Goal: Task Accomplishment & Management: Manage account settings

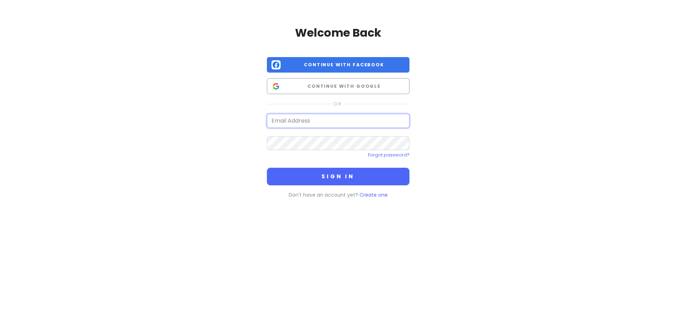
click at [301, 122] on input "email" at bounding box center [338, 121] width 143 height 14
type input "[EMAIL_ADDRESS][DOMAIN_NAME]"
click at [267, 168] on button "Sign in" at bounding box center [338, 177] width 143 height 18
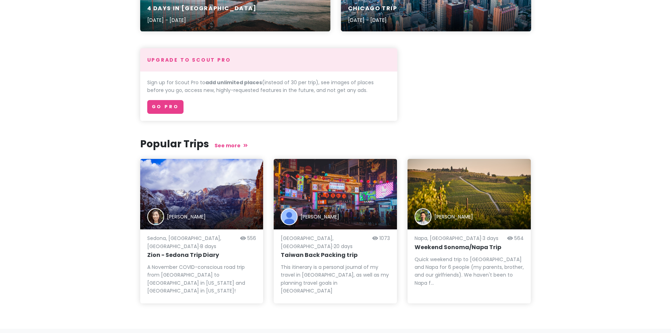
scroll to position [155, 0]
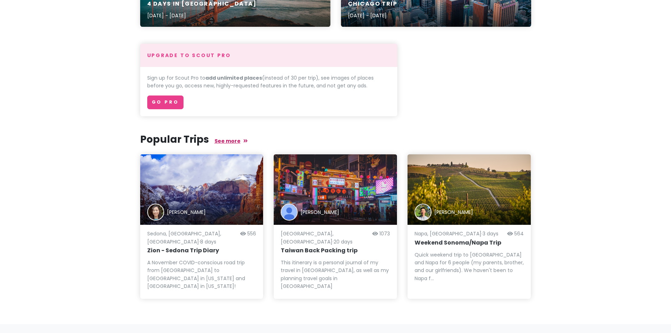
click at [221, 142] on link "See more" at bounding box center [230, 140] width 33 height 7
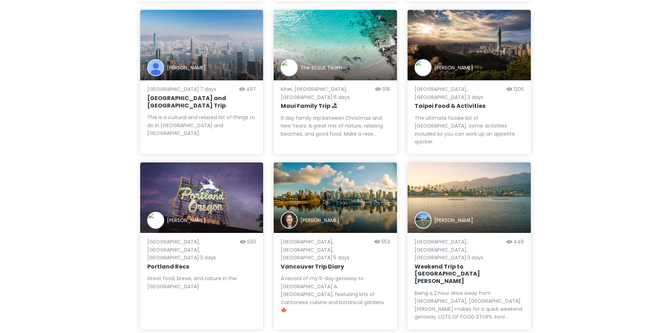
scroll to position [563, 0]
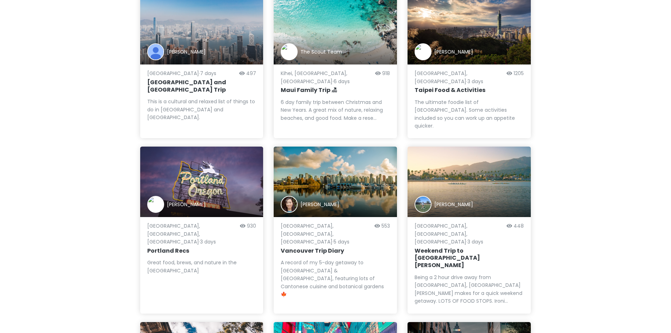
click at [212, 146] on div "[PERSON_NAME]" at bounding box center [201, 181] width 123 height 70
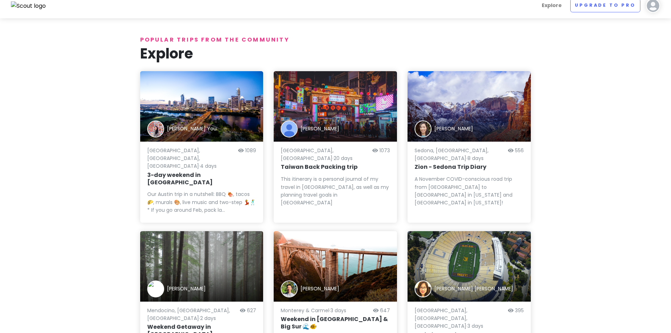
scroll to position [0, 0]
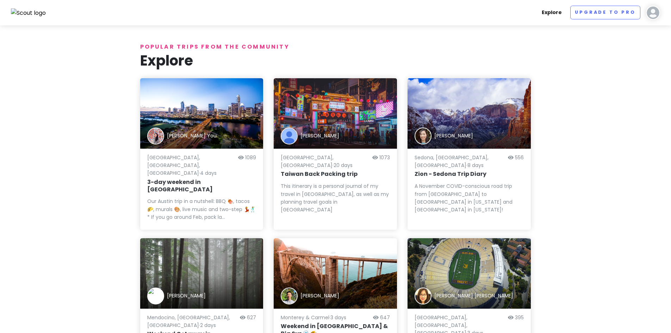
click at [552, 15] on link "Explore" at bounding box center [552, 13] width 26 height 14
click at [241, 119] on div "[PERSON_NAME] You" at bounding box center [201, 113] width 123 height 70
click at [647, 12] on img at bounding box center [653, 13] width 14 height 14
click at [611, 37] on div "[PERSON_NAME] Give Feedback 💡 Support Scout ☕️ Log Out" at bounding box center [630, 65] width 70 height 76
click at [649, 12] on img at bounding box center [653, 13] width 14 height 14
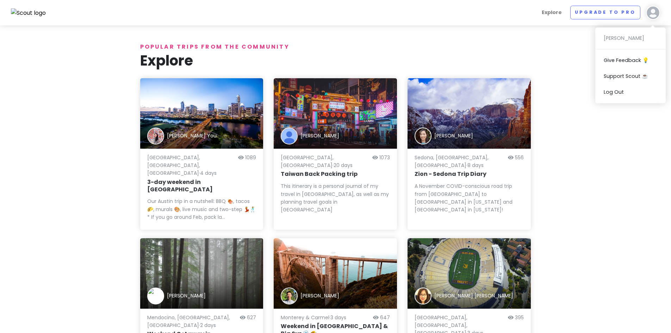
click at [650, 12] on img at bounding box center [653, 13] width 14 height 14
click at [661, 7] on div "Explore Upgrade to Pro [PERSON_NAME] Give Feedback 💡 Support Scout ☕️ Log Out" at bounding box center [335, 13] width 659 height 14
click at [656, 8] on img at bounding box center [653, 13] width 14 height 14
click at [655, 12] on img at bounding box center [653, 13] width 14 height 14
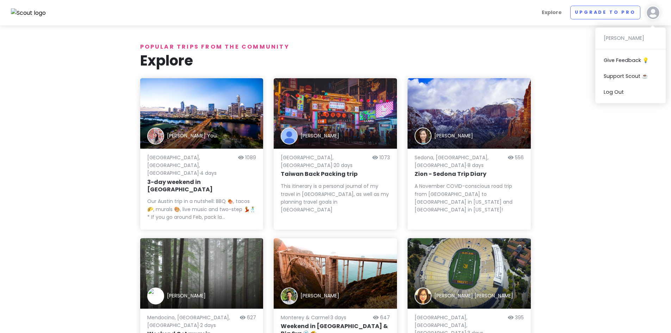
click at [655, 12] on img at bounding box center [653, 13] width 14 height 14
click at [656, 13] on img at bounding box center [653, 13] width 14 height 14
click at [624, 37] on div "[PERSON_NAME] Give Feedback 💡 Support Scout ☕️ Log Out" at bounding box center [630, 65] width 70 height 76
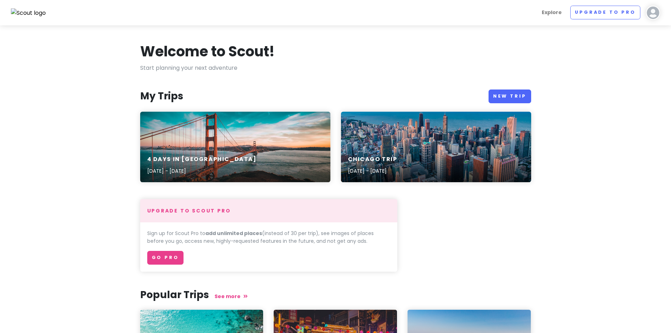
click at [670, 73] on section "Welcome to Scout! Start planning your next adventure My Trips New Trip 4 Days i…" at bounding box center [335, 252] width 671 height 454
click at [424, 144] on div "Chicago Trip [DATE] - [DATE]" at bounding box center [436, 147] width 190 height 70
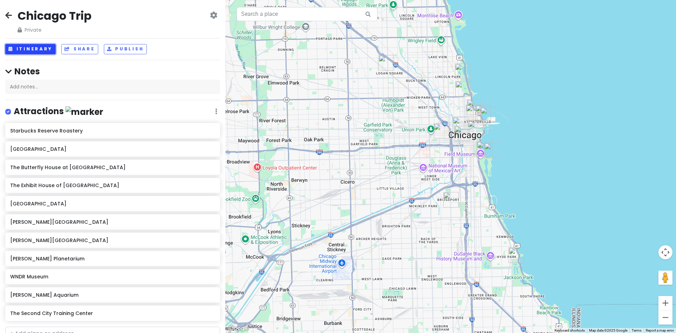
click at [42, 49] on button "Itinerary" at bounding box center [30, 49] width 50 height 10
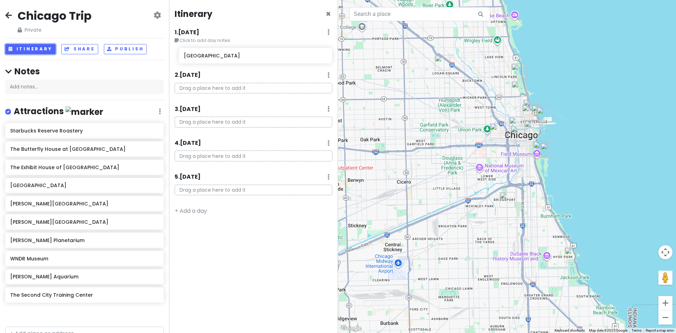
drag, startPoint x: 68, startPoint y: 151, endPoint x: 243, endPoint y: 58, distance: 197.3
click at [243, 58] on div "Chicago Trip Private Change Dates Make a Copy Delete Trip Go Pro ⚡️ Give Feedba…" at bounding box center [338, 166] width 676 height 333
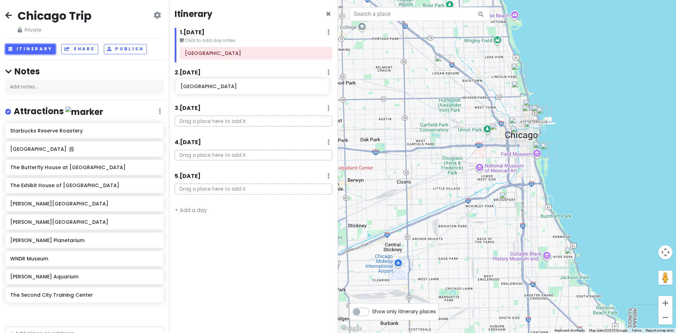
drag, startPoint x: 57, startPoint y: 202, endPoint x: 227, endPoint y: 86, distance: 206.1
click at [227, 86] on div "Chicago Trip Private Change Dates Make a Copy Delete Trip Go Pro ⚡️ Give Feedba…" at bounding box center [338, 166] width 676 height 333
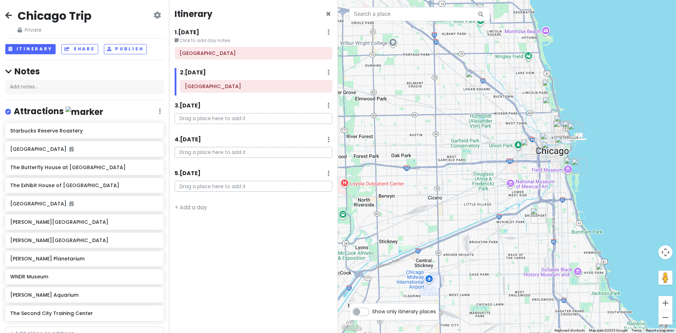
drag, startPoint x: 439, startPoint y: 62, endPoint x: 465, endPoint y: 73, distance: 28.4
click at [466, 73] on img "Mucho Gusto Barra + Cocina - Chicago" at bounding box center [473, 78] width 15 height 15
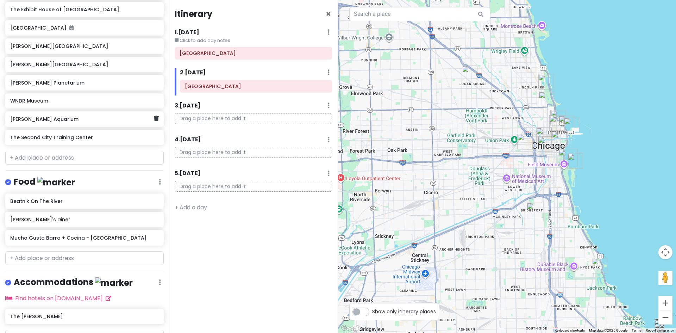
scroll to position [176, 0]
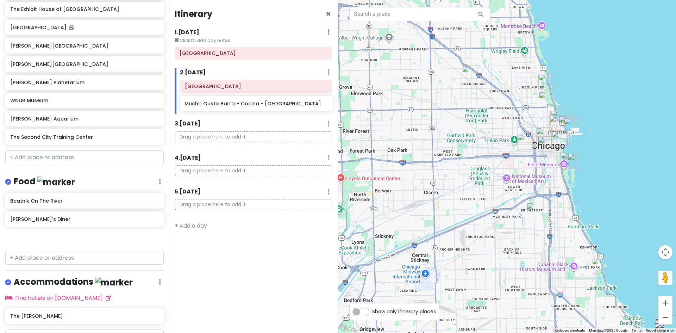
drag, startPoint x: 30, startPoint y: 237, endPoint x: 204, endPoint y: 105, distance: 218.8
click at [204, 105] on div "Chicago Trip Private Change Dates Make a Copy Delete Trip Go Pro ⚡️ Give Feedba…" at bounding box center [338, 166] width 676 height 333
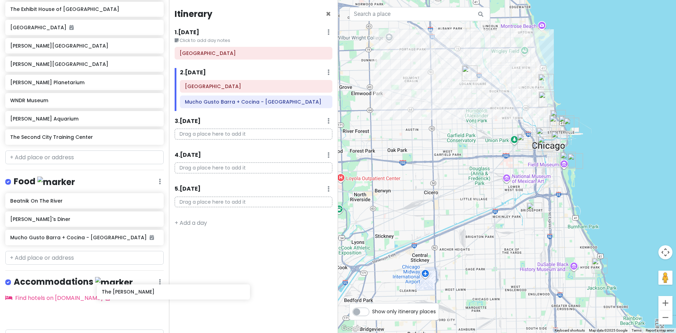
scroll to position [177, 0]
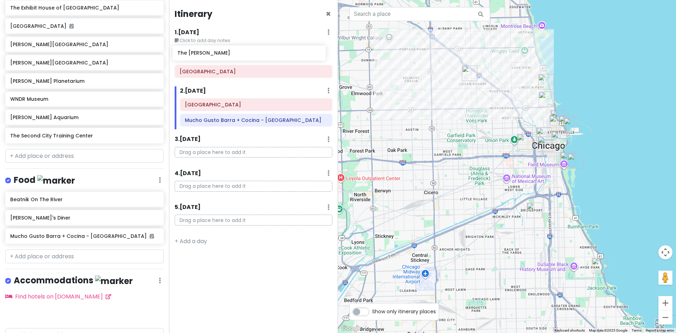
drag, startPoint x: 46, startPoint y: 320, endPoint x: 213, endPoint y: 60, distance: 308.9
click at [213, 60] on div "Chicago Trip Private Change Dates Make a Copy Delete Trip Go Pro ⚡️ Give Feedba…" at bounding box center [338, 166] width 676 height 333
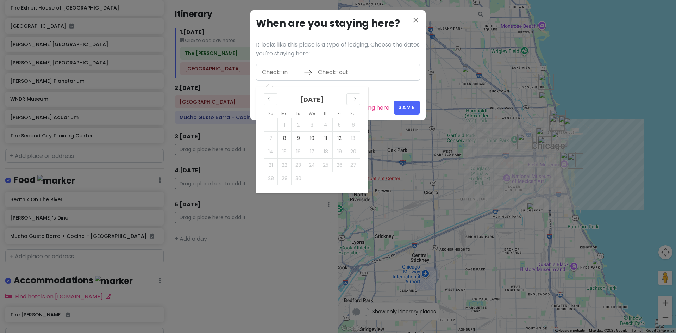
click at [274, 71] on input "Check-in" at bounding box center [281, 72] width 46 height 16
click at [289, 138] on td "8" at bounding box center [285, 137] width 14 height 13
type input "[DATE]"
click at [340, 133] on td "12" at bounding box center [340, 137] width 14 height 13
type input "[DATE]"
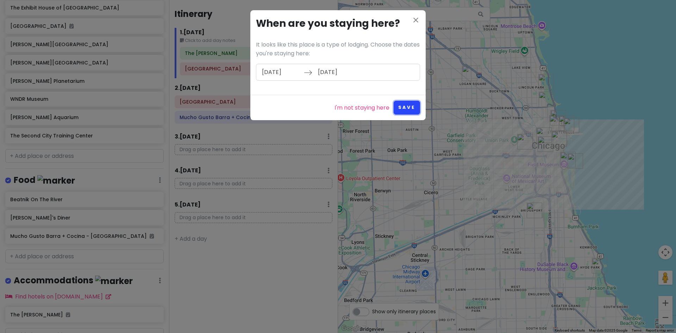
click at [409, 109] on button "Save" at bounding box center [407, 108] width 26 height 14
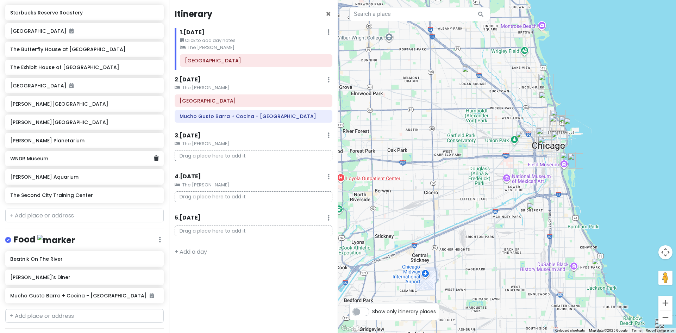
scroll to position [107, 0]
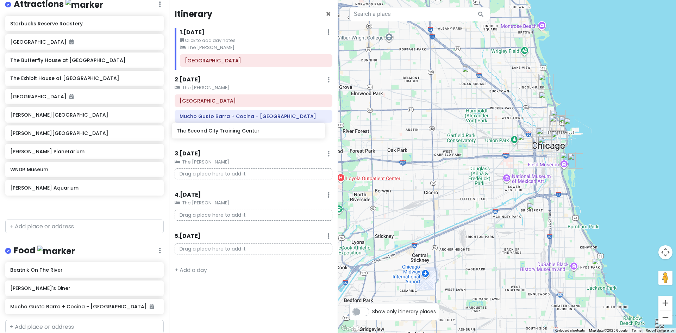
drag, startPoint x: 61, startPoint y: 210, endPoint x: 229, endPoint y: 137, distance: 183.0
click at [229, 137] on div "Chicago Trip Private Change Dates Make a Copy Delete Trip Go Pro ⚡️ Give Feedba…" at bounding box center [338, 166] width 676 height 333
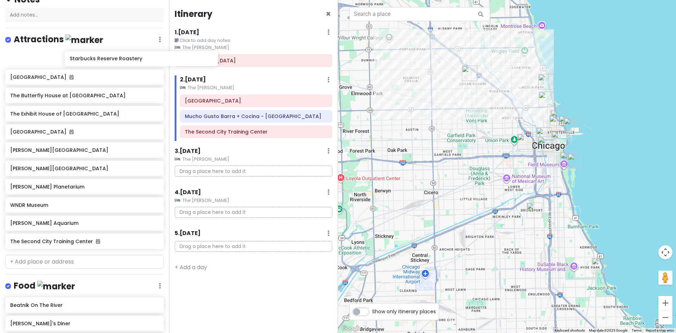
scroll to position [69, 0]
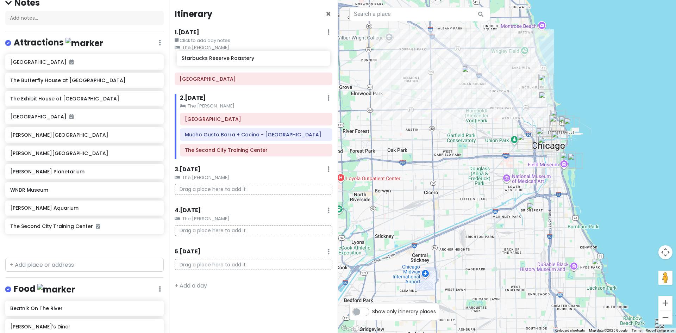
drag, startPoint x: 52, startPoint y: 62, endPoint x: 223, endPoint y: 62, distance: 171.4
click at [223, 62] on div "Chicago Trip Private Change Dates Make a Copy Delete Trip Go Pro ⚡️ Give Feedba…" at bounding box center [338, 166] width 676 height 333
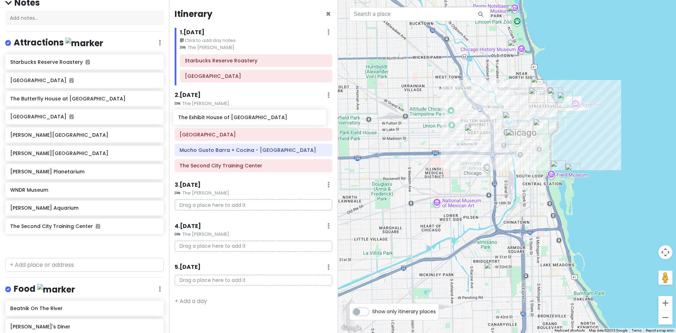
drag, startPoint x: 31, startPoint y: 119, endPoint x: 197, endPoint y: 122, distance: 166.5
click at [197, 122] on div "Chicago Trip Private Change Dates Make a Copy Delete Trip Go Pro ⚡️ Give Feedba…" at bounding box center [338, 166] width 676 height 333
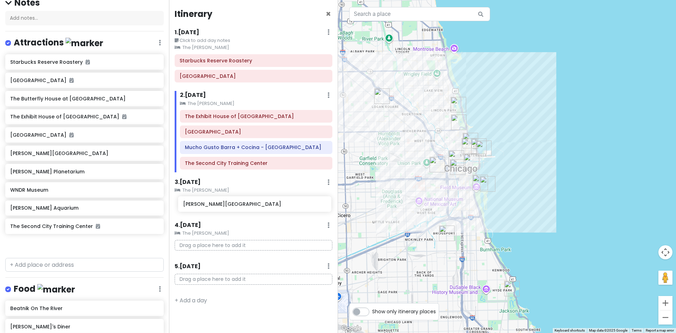
drag, startPoint x: 37, startPoint y: 157, endPoint x: 211, endPoint y: 208, distance: 181.3
click at [211, 208] on div "Chicago Trip Private Change Dates Make a Copy Delete Trip Go Pro ⚡️ Give Feedba…" at bounding box center [338, 166] width 676 height 333
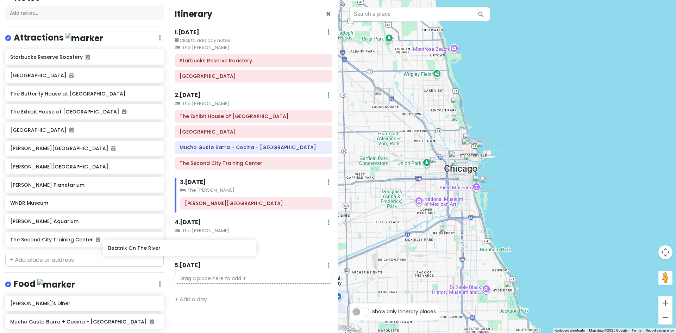
scroll to position [75, 0]
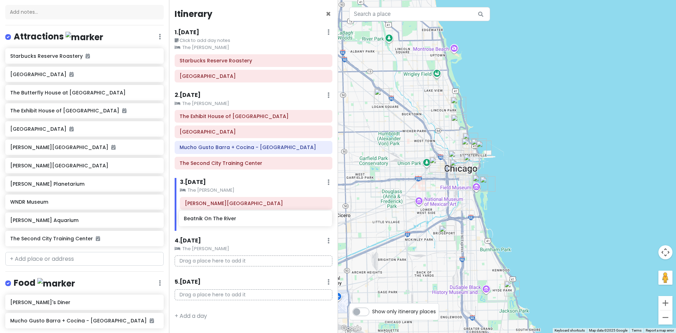
drag, startPoint x: 67, startPoint y: 309, endPoint x: 240, endPoint y: 220, distance: 194.9
click at [240, 220] on div "Chicago Trip Private Change Dates Make a Copy Delete Trip Go Pro ⚡️ Give Feedba…" at bounding box center [338, 166] width 676 height 333
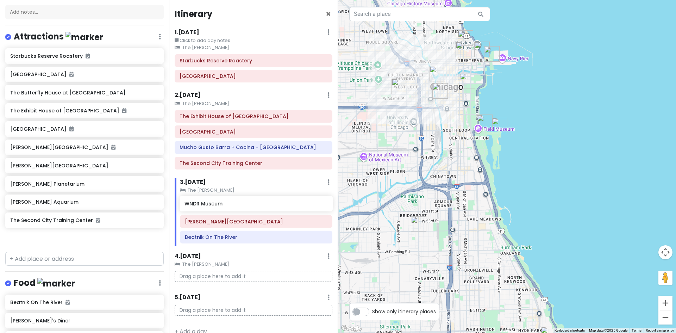
drag, startPoint x: 40, startPoint y: 202, endPoint x: 214, endPoint y: 204, distance: 174.2
click at [214, 204] on div "Chicago Trip Private Change Dates Make a Copy Delete Trip Go Pro ⚡️ Give Feedba…" at bounding box center [338, 166] width 676 height 333
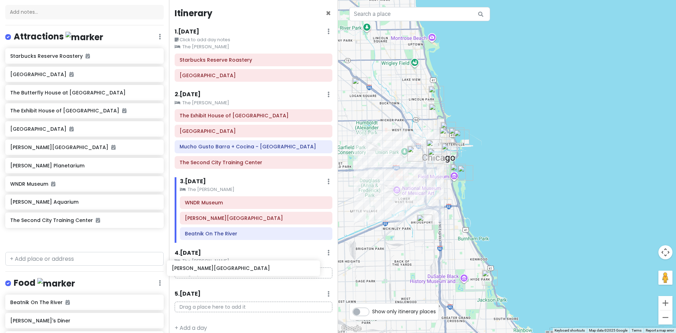
scroll to position [0, 0]
click at [259, 270] on div "Chicago Trip Private Change Dates Make a Copy Delete Trip Go Pro ⚡️ Give Feedba…" at bounding box center [338, 166] width 676 height 333
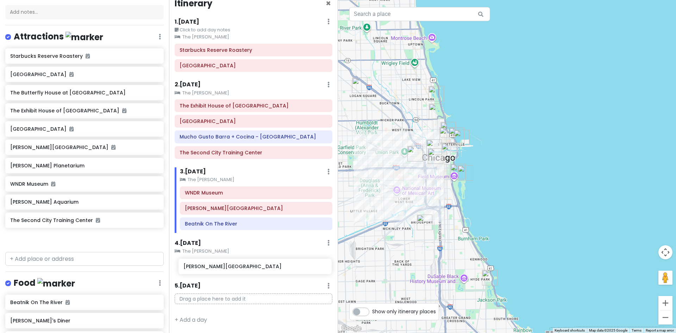
drag, startPoint x: 35, startPoint y: 166, endPoint x: 208, endPoint y: 267, distance: 200.7
click at [208, 267] on div "Chicago Trip Private Change Dates Make a Copy Delete Trip Go Pro ⚡️ Give Feedba…" at bounding box center [338, 166] width 676 height 333
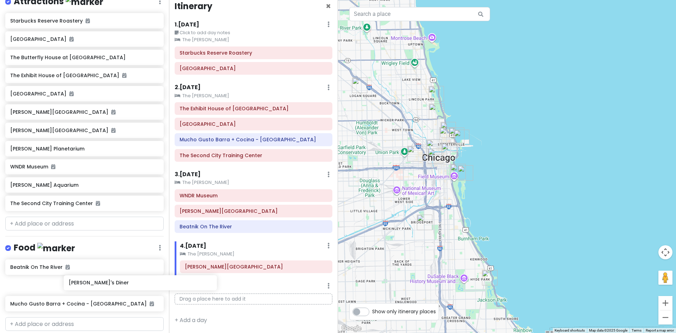
scroll to position [112, 0]
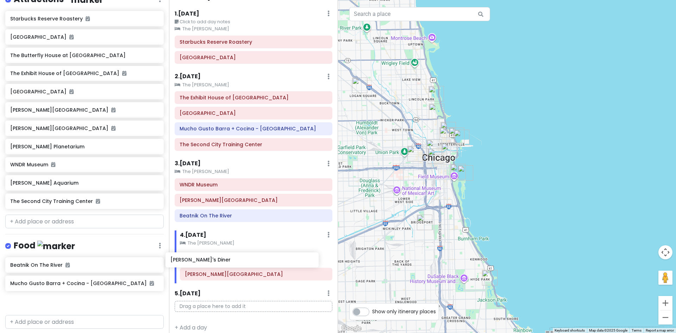
drag, startPoint x: 33, startPoint y: 288, endPoint x: 195, endPoint y: 264, distance: 163.8
click at [195, 264] on div "Chicago Trip Private Change Dates Make a Copy Delete Trip Go Pro ⚡️ Give Feedba…" at bounding box center [338, 166] width 676 height 333
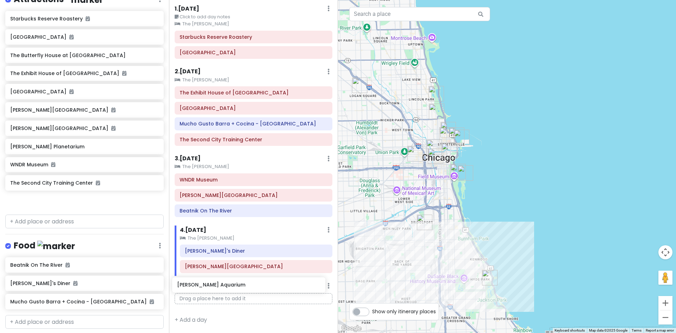
scroll to position [24, 0]
drag, startPoint x: 38, startPoint y: 185, endPoint x: 213, endPoint y: 283, distance: 200.4
click at [213, 283] on div "Chicago Trip Private Change Dates Make a Copy Delete Trip Go Pro ⚡️ Give Feedba…" at bounding box center [338, 166] width 676 height 333
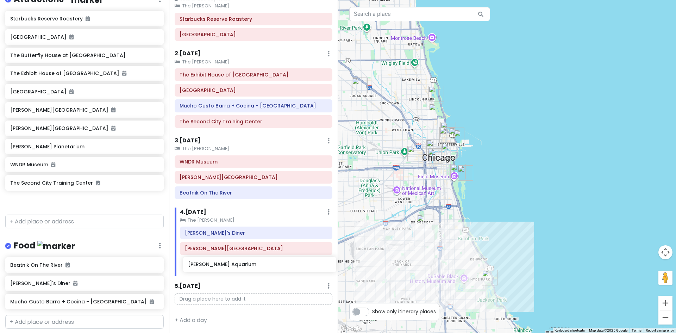
drag, startPoint x: 43, startPoint y: 183, endPoint x: 220, endPoint y: 265, distance: 195.8
click at [220, 265] on div "Chicago Trip Private Change Dates Make a Copy Delete Trip Go Pro ⚡️ Give Feedba…" at bounding box center [338, 166] width 676 height 333
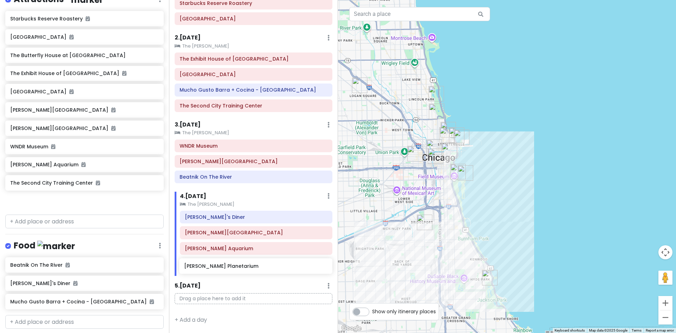
drag, startPoint x: 36, startPoint y: 146, endPoint x: 210, endPoint y: 266, distance: 211.3
click at [210, 266] on div "Chicago Trip Private Change Dates Make a Copy Delete Trip Go Pro ⚡️ Give Feedba…" at bounding box center [338, 166] width 676 height 333
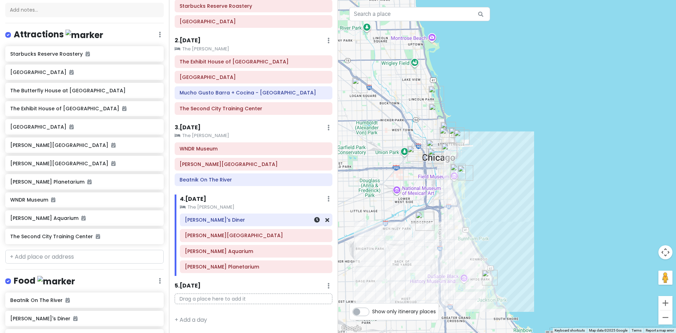
scroll to position [19, 0]
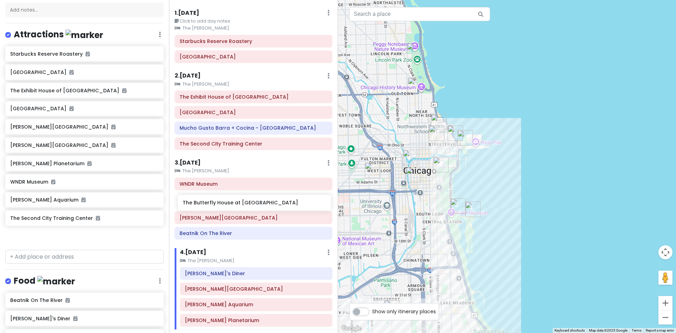
drag, startPoint x: 43, startPoint y: 93, endPoint x: 215, endPoint y: 206, distance: 206.0
click at [215, 206] on div "Chicago Trip Private Change Dates Make a Copy Delete Trip Go Pro ⚡️ Give Feedba…" at bounding box center [338, 166] width 676 height 333
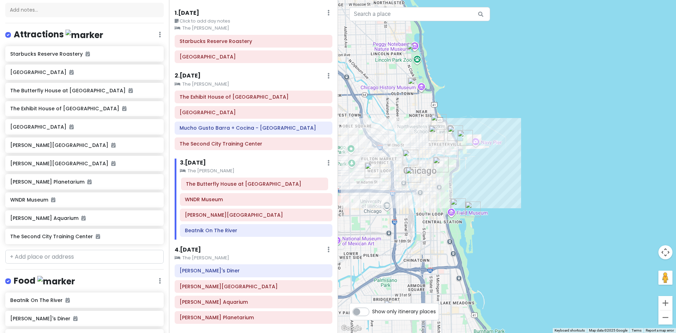
drag, startPoint x: 212, startPoint y: 204, endPoint x: 213, endPoint y: 189, distance: 15.5
click at [213, 66] on div "WNDR Museum [GEOGRAPHIC_DATA] at [GEOGRAPHIC_DATA][PERSON_NAME] Beatnik On The …" at bounding box center [253, 50] width 168 height 31
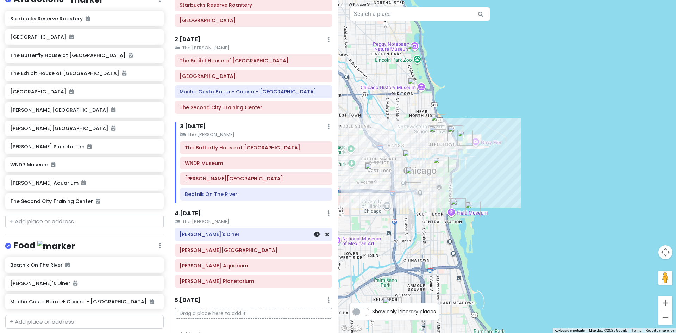
scroll to position [70, 0]
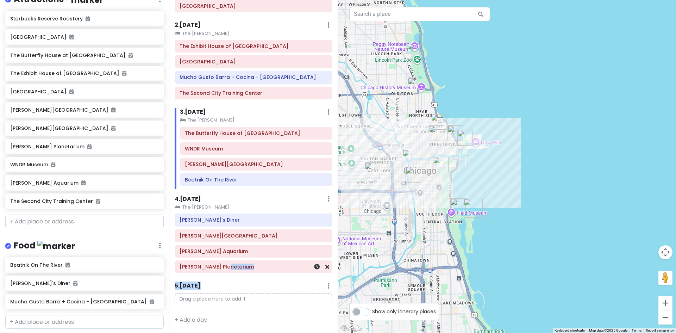
drag, startPoint x: 277, startPoint y: 278, endPoint x: 276, endPoint y: 263, distance: 14.5
click at [276, 263] on div "Itinerary × 1 . [DATE] Edit Day Notes Clear Lodging Delete Day Click to add day…" at bounding box center [253, 166] width 169 height 333
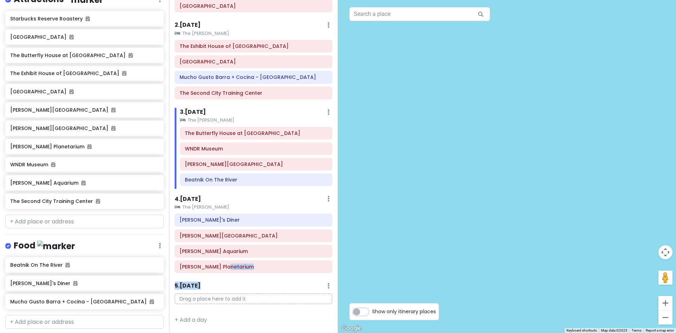
click at [375, 151] on div at bounding box center [507, 166] width 338 height 333
click at [171, 57] on div "[GEOGRAPHIC_DATA]" at bounding box center [253, 61] width 168 height 13
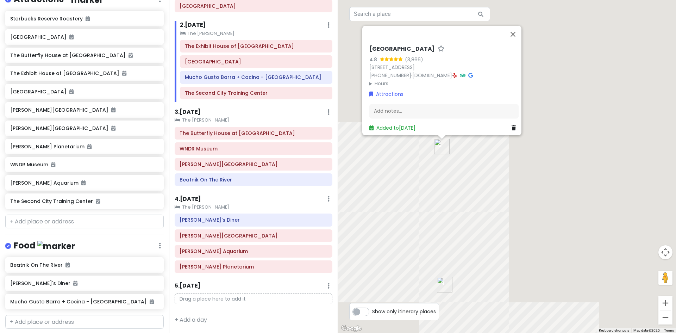
click at [171, 57] on div "Itinerary × 1 . [DATE] Edit Day Notes Clear Lodging Delete Day Click to add day…" at bounding box center [253, 166] width 169 height 333
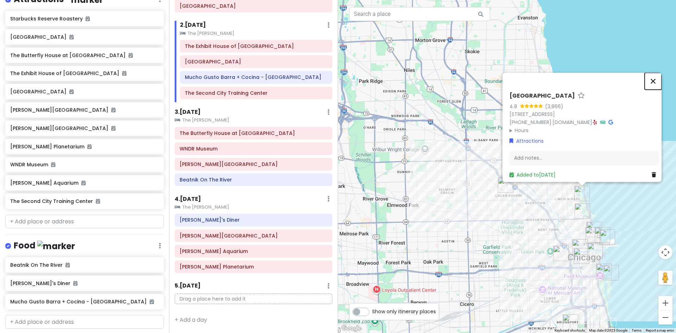
click at [654, 79] on button "Close" at bounding box center [652, 81] width 17 height 17
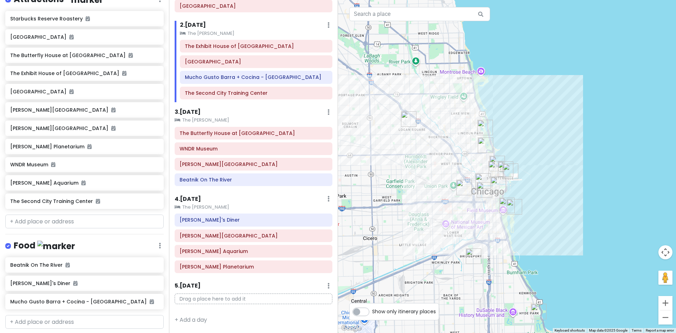
drag, startPoint x: 514, startPoint y: 283, endPoint x: 415, endPoint y: 215, distance: 120.0
click at [415, 215] on div at bounding box center [507, 166] width 338 height 333
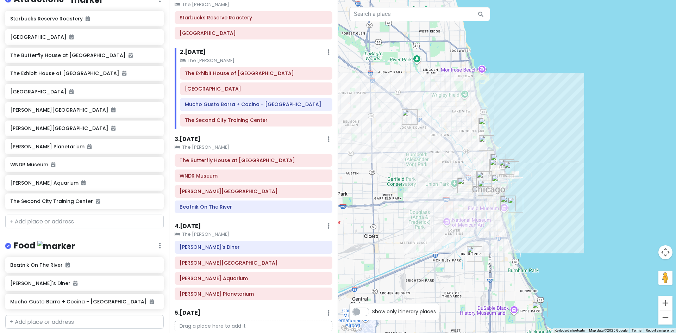
scroll to position [35, 0]
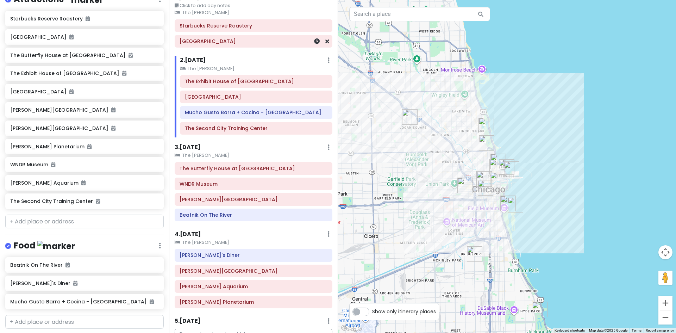
click at [238, 39] on h6 "[GEOGRAPHIC_DATA]" at bounding box center [254, 41] width 148 height 6
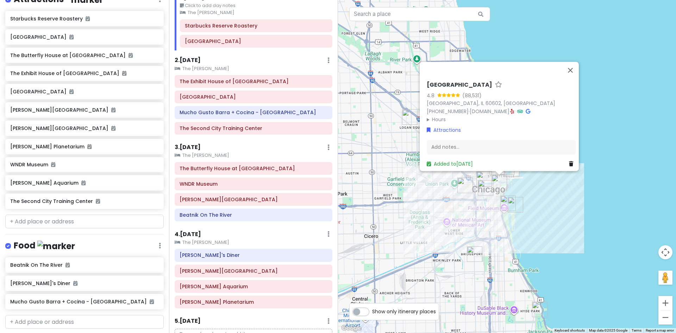
click at [173, 28] on div "Itinerary × 1 . [DATE] Edit Day Notes Clear Lodging Delete Day Click to add day…" at bounding box center [253, 166] width 169 height 333
click at [174, 27] on div "Itinerary × 1 . [DATE] Edit Day Notes Clear Lodging Delete Day Click to add day…" at bounding box center [253, 166] width 169 height 333
click at [176, 27] on div "Starbucks Reserve Roastery" at bounding box center [256, 25] width 163 height 13
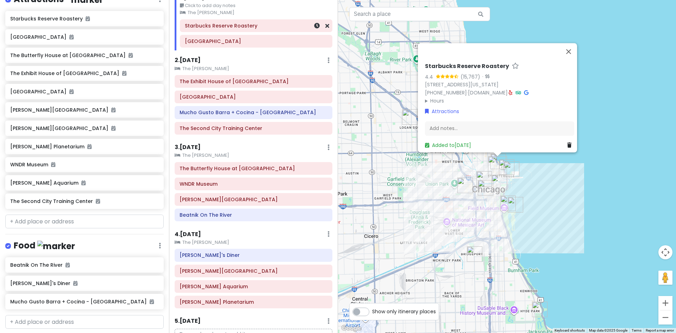
click at [176, 27] on div "Starbucks Reserve Roastery" at bounding box center [256, 25] width 163 height 13
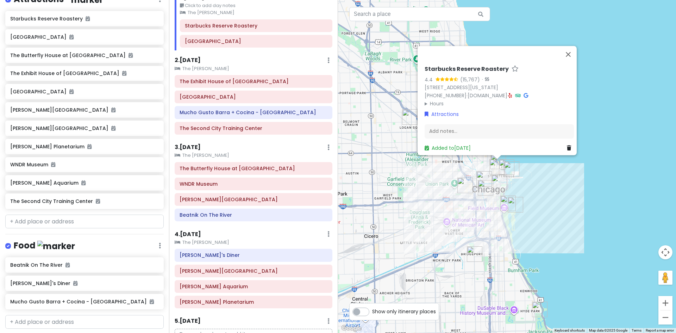
click at [223, 10] on small "The [PERSON_NAME]" at bounding box center [256, 12] width 152 height 7
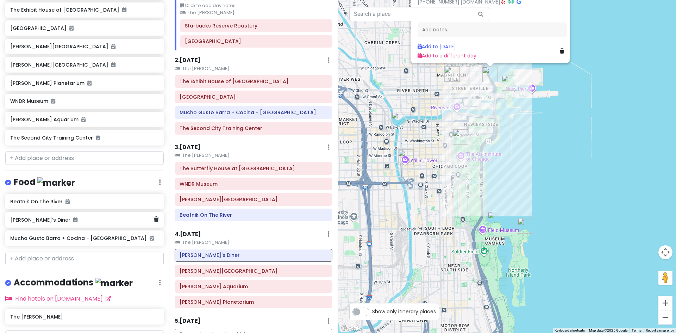
scroll to position [176, 0]
drag, startPoint x: 43, startPoint y: 155, endPoint x: 48, endPoint y: 149, distance: 7.5
click at [43, 155] on input "text" at bounding box center [84, 157] width 158 height 14
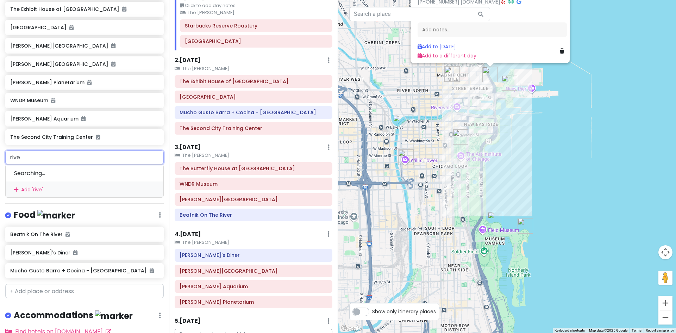
type input "river"
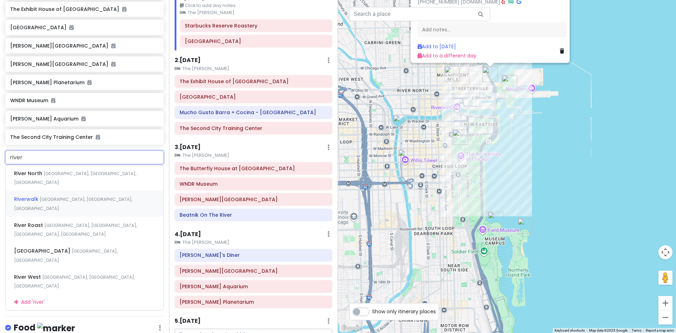
click at [50, 185] on span "[GEOGRAPHIC_DATA], [GEOGRAPHIC_DATA], [GEOGRAPHIC_DATA]" at bounding box center [75, 177] width 122 height 15
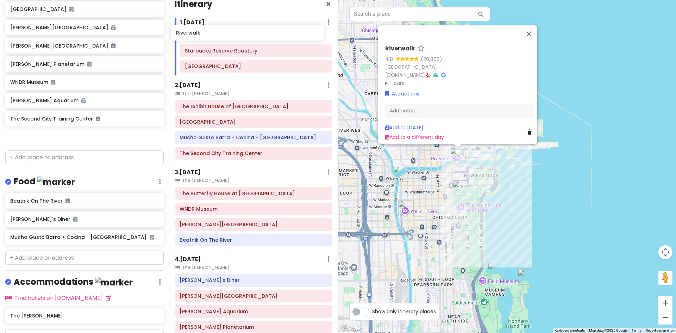
scroll to position [0, 0]
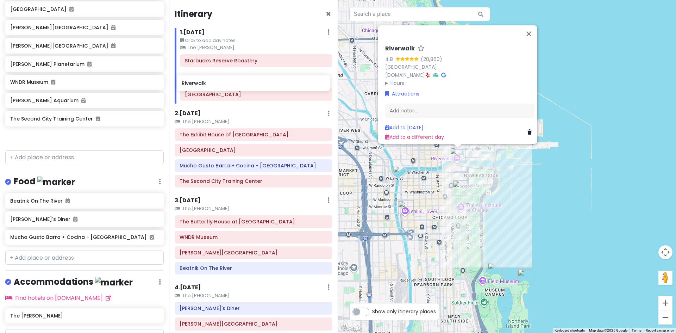
drag, startPoint x: 39, startPoint y: 138, endPoint x: 211, endPoint y: 84, distance: 180.0
click at [211, 84] on div "Chicago Trip Private Change Dates Make a Copy Delete Trip Go Pro ⚡️ Give Feedba…" at bounding box center [338, 166] width 676 height 333
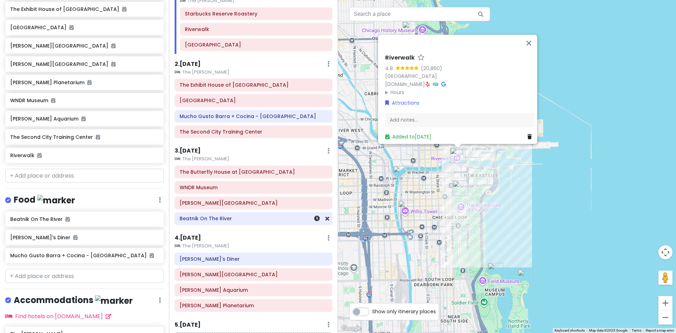
scroll to position [70, 0]
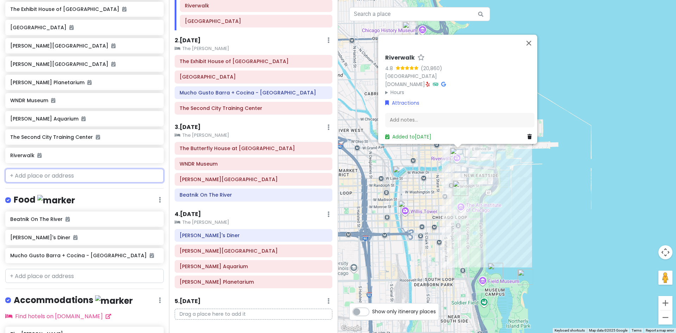
click at [32, 174] on input "text" at bounding box center [84, 176] width 158 height 14
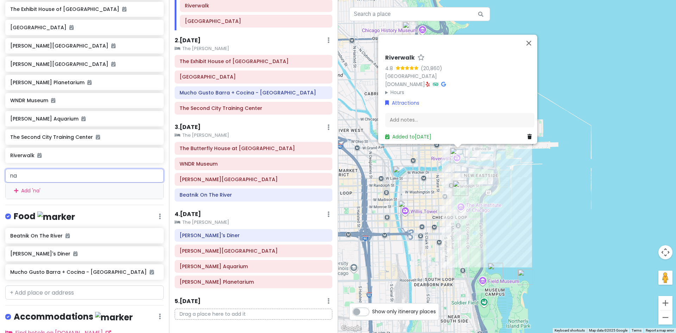
type input "nav"
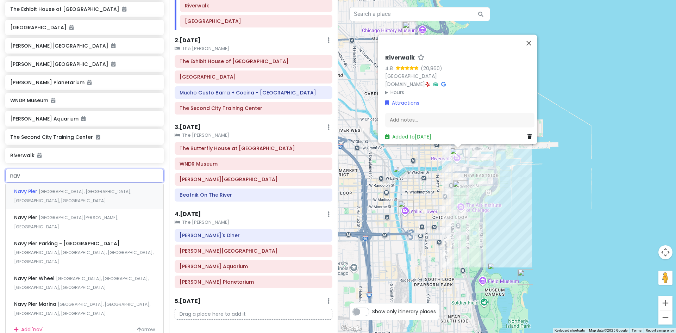
click at [31, 191] on span "Navy Pier" at bounding box center [26, 191] width 25 height 7
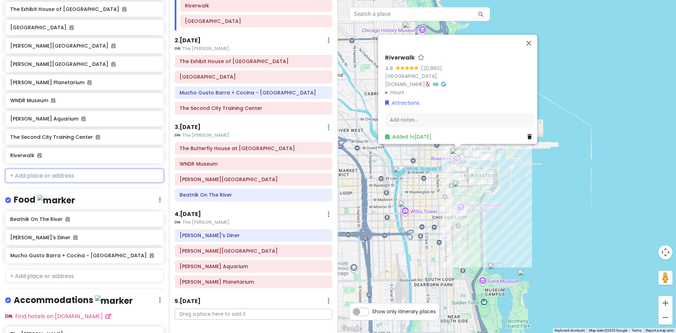
scroll to position [194, 0]
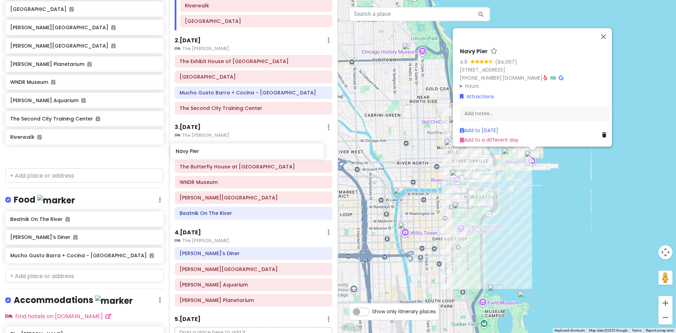
drag, startPoint x: 59, startPoint y: 156, endPoint x: 225, endPoint y: 153, distance: 165.5
click at [225, 153] on div "Chicago Trip Private Change Dates Make a Copy Delete Trip Go Pro ⚡️ Give Feedba…" at bounding box center [338, 166] width 676 height 333
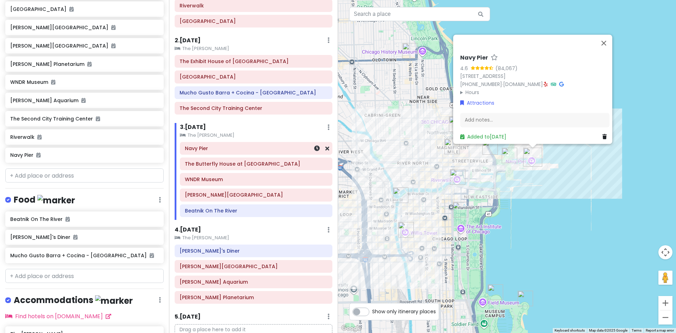
scroll to position [176, 0]
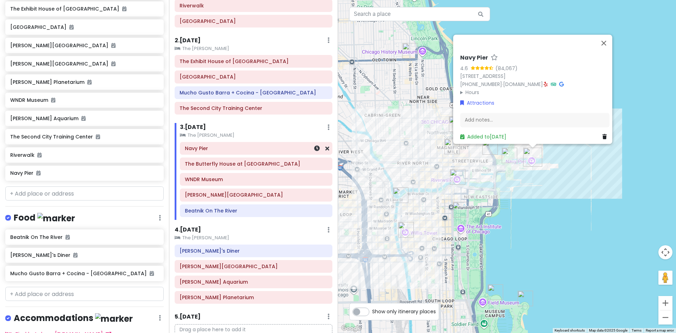
click at [324, 148] on div "Navy Pier" at bounding box center [256, 148] width 152 height 12
click at [325, 148] on icon at bounding box center [327, 148] width 4 height 6
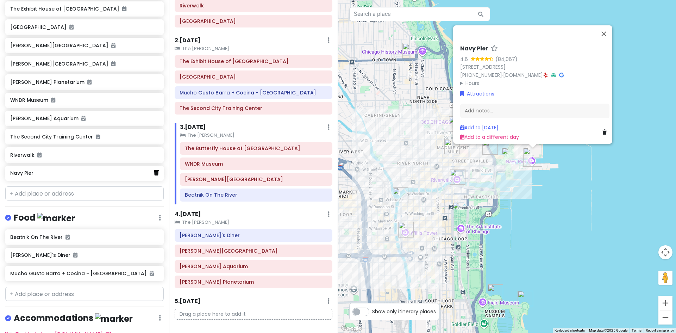
click at [154, 175] on link at bounding box center [156, 172] width 5 height 9
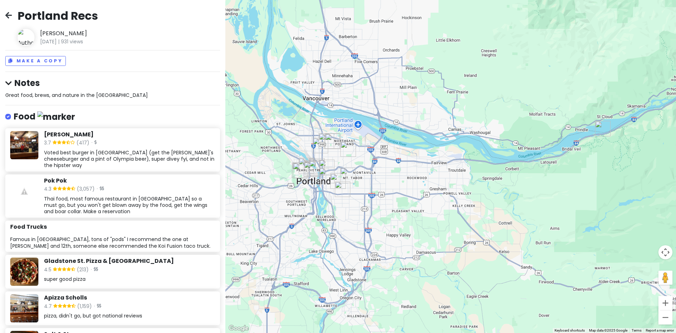
click at [9, 18] on icon at bounding box center [8, 15] width 7 height 6
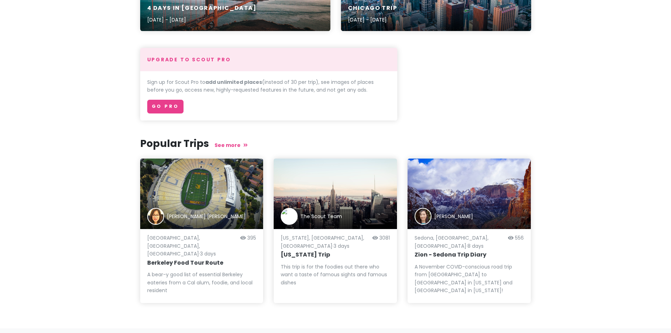
scroll to position [155, 0]
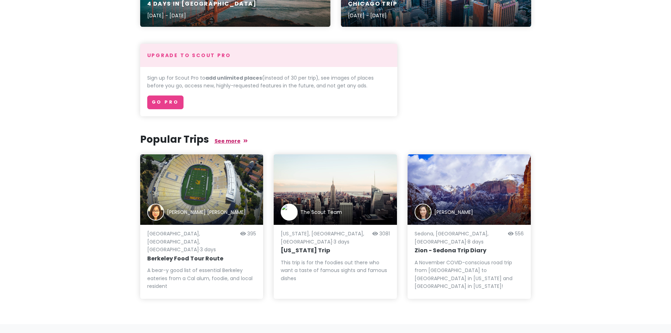
click at [230, 140] on link "See more" at bounding box center [230, 140] width 33 height 7
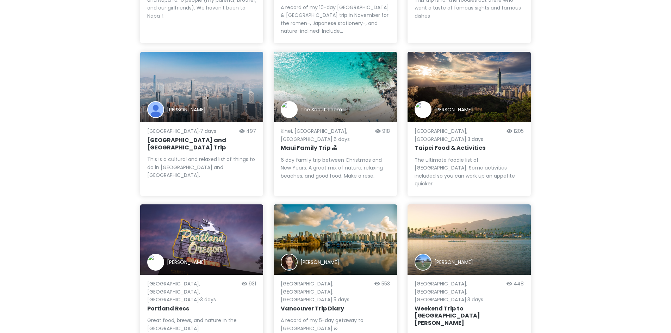
scroll to position [502, 0]
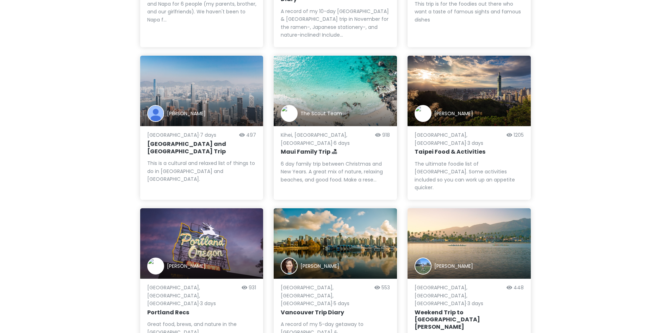
click at [484, 208] on div "[PERSON_NAME]" at bounding box center [468, 243] width 123 height 70
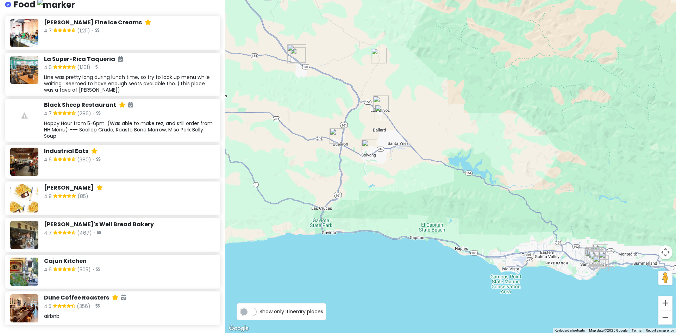
scroll to position [773, 0]
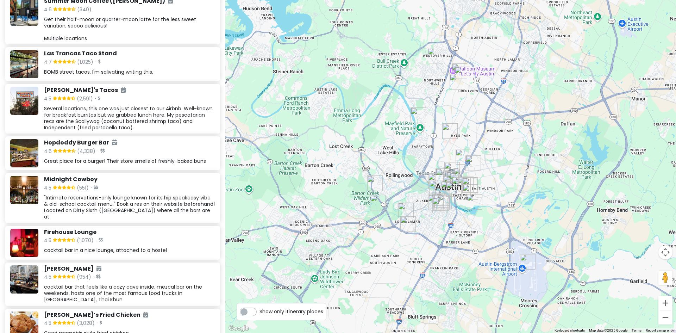
scroll to position [739, 0]
